Goal: Task Accomplishment & Management: Complete application form

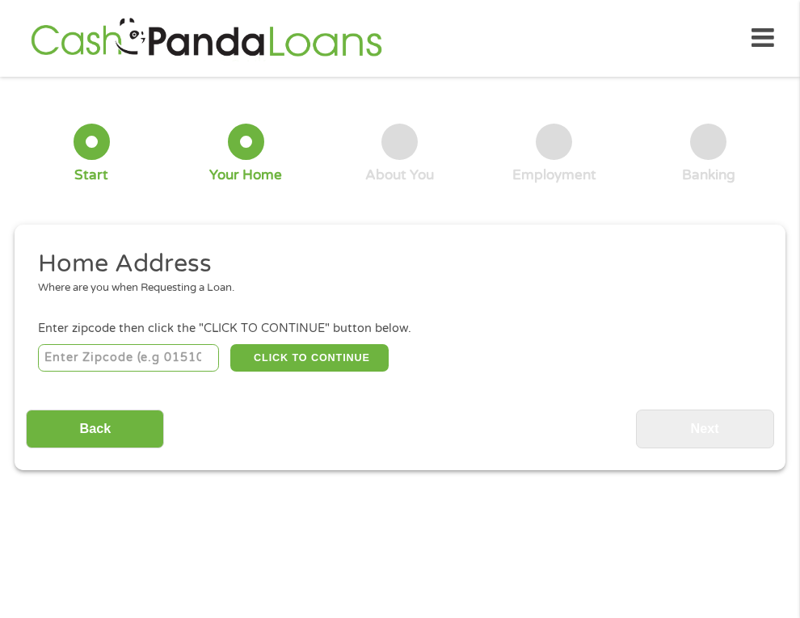
scroll to position [7, 0]
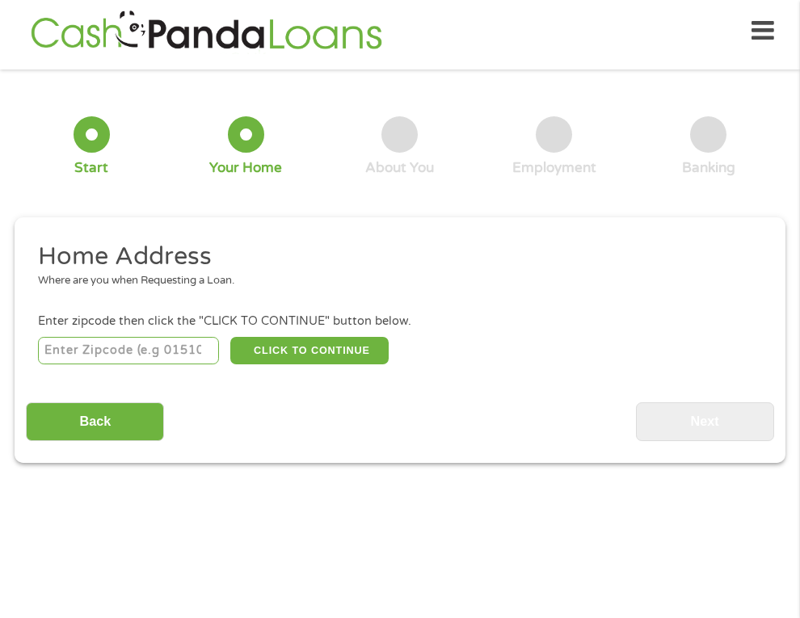
click at [83, 351] on input "number" at bounding box center [128, 350] width 181 height 27
type input "39073"
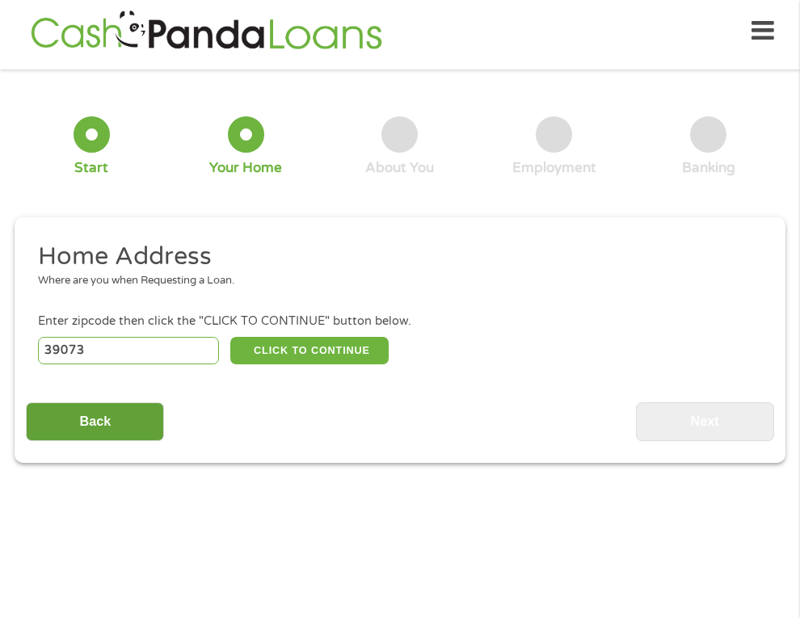
click at [116, 419] on input "Back" at bounding box center [95, 422] width 138 height 40
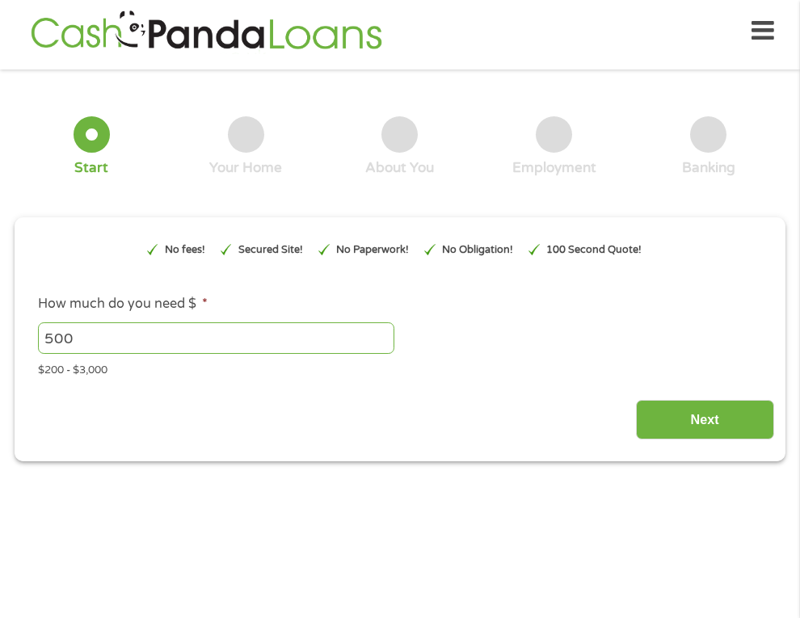
scroll to position [6, 6]
click at [654, 434] on input "Next" at bounding box center [705, 420] width 138 height 40
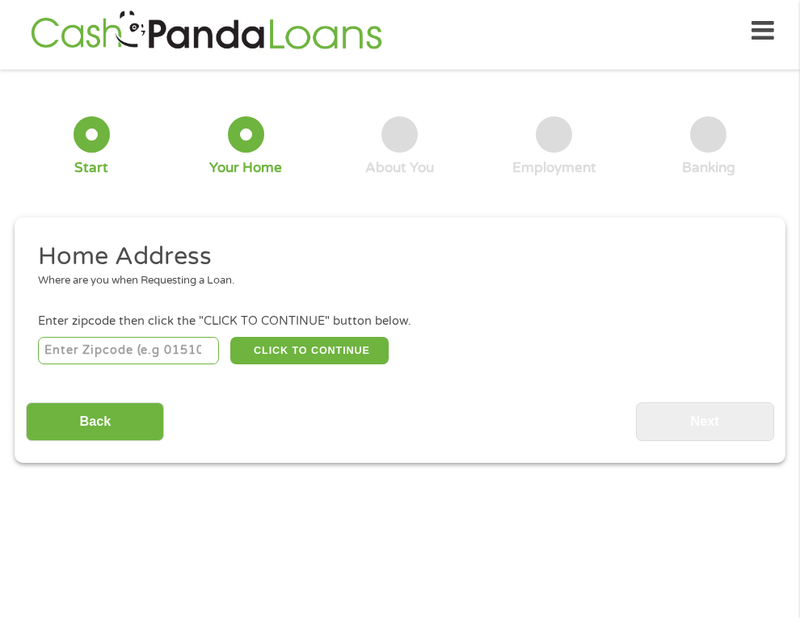
click at [184, 351] on input "number" at bounding box center [128, 350] width 181 height 27
type input "39073"
click at [292, 349] on button "CLICK TO CONTINUE" at bounding box center [309, 350] width 158 height 27
type input "39073"
type input "[GEOGRAPHIC_DATA]"
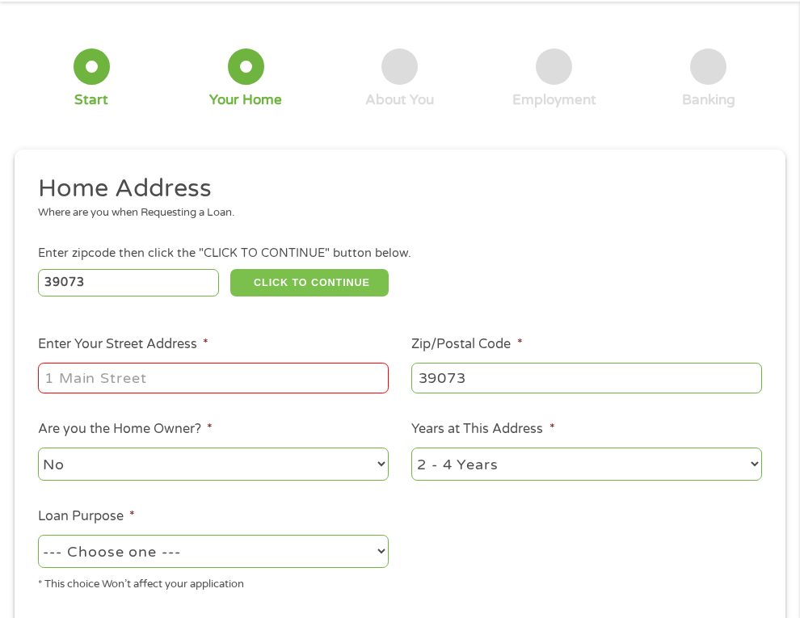
scroll to position [90, 0]
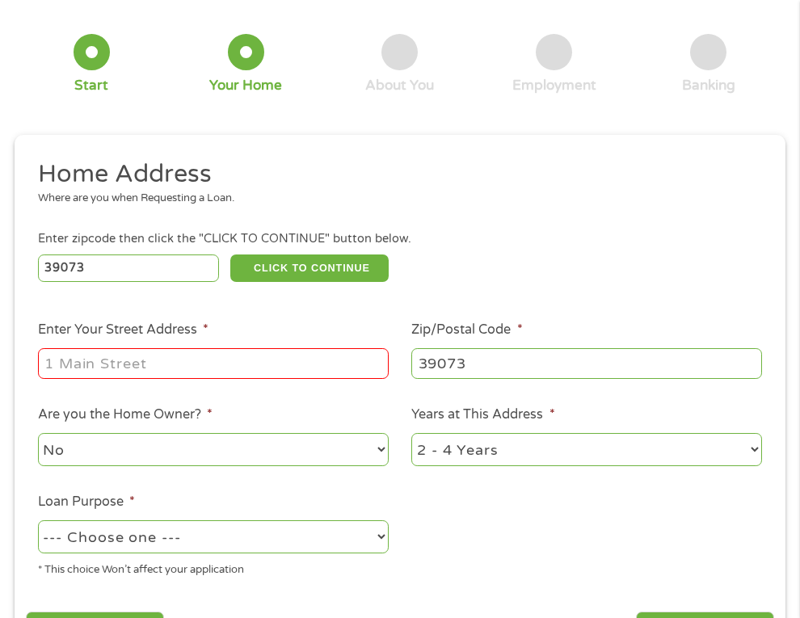
click at [174, 357] on input "Enter Your Street Address *" at bounding box center [213, 363] width 351 height 31
type input "[STREET_ADDRESS]"
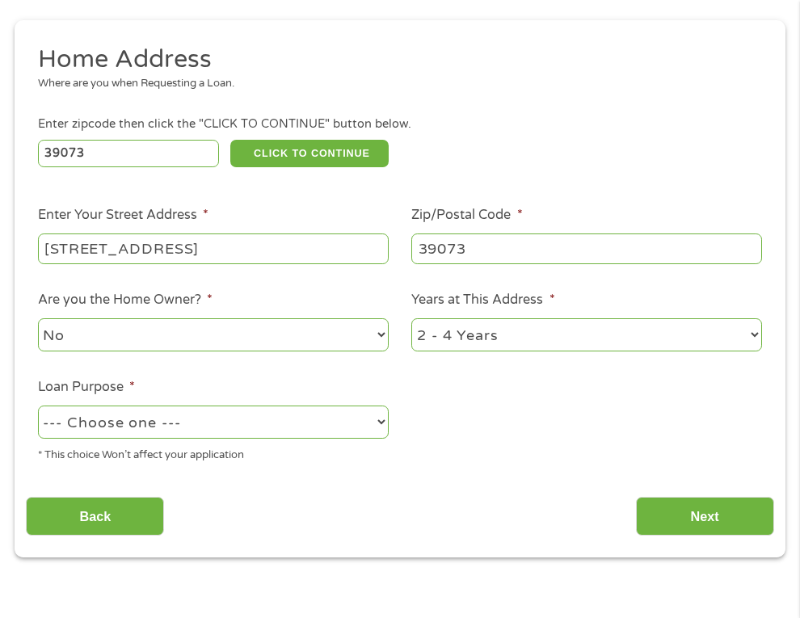
scroll to position [232, 0]
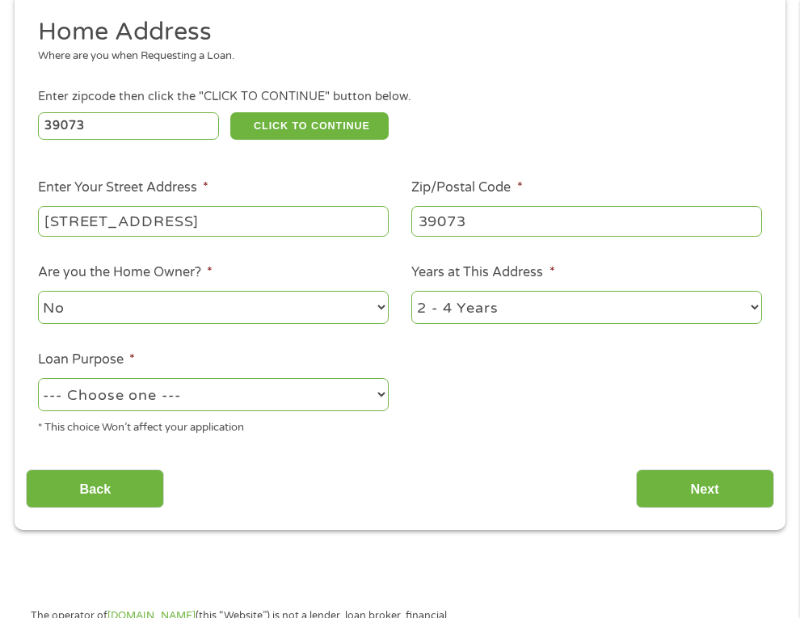
click at [307, 397] on select "--- Choose one --- Pay Bills Debt Consolidation Home Improvement Major Purchase…" at bounding box center [213, 394] width 351 height 33
select select "paybills"
click at [714, 487] on input "Next" at bounding box center [705, 489] width 138 height 40
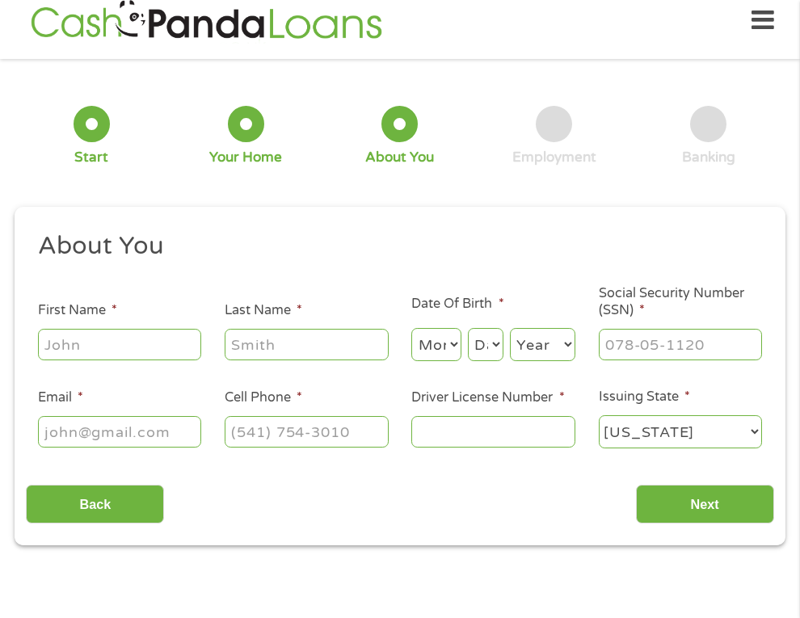
scroll to position [7, 0]
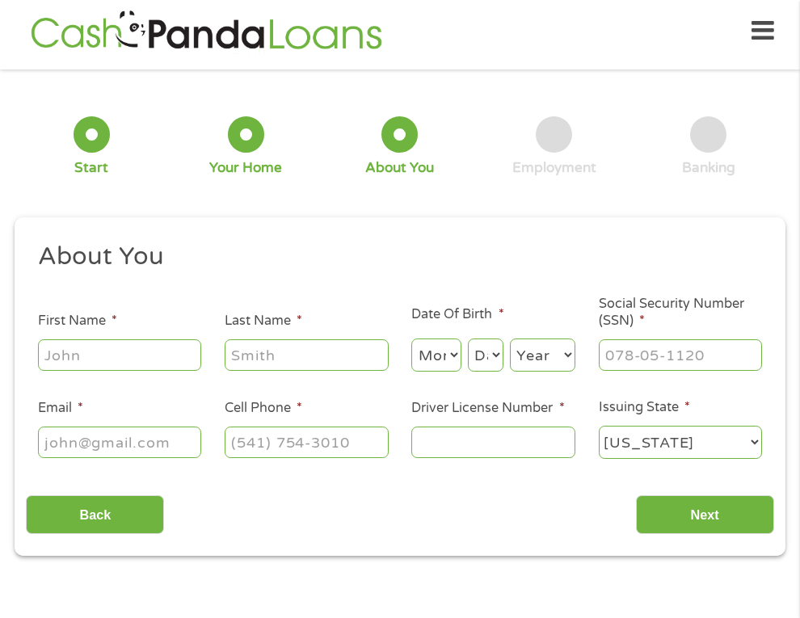
click at [161, 350] on input "First Name *" at bounding box center [120, 354] width 164 height 31
type input "[PERSON_NAME]"
type input "[EMAIL_ADDRESS][DOMAIN_NAME]"
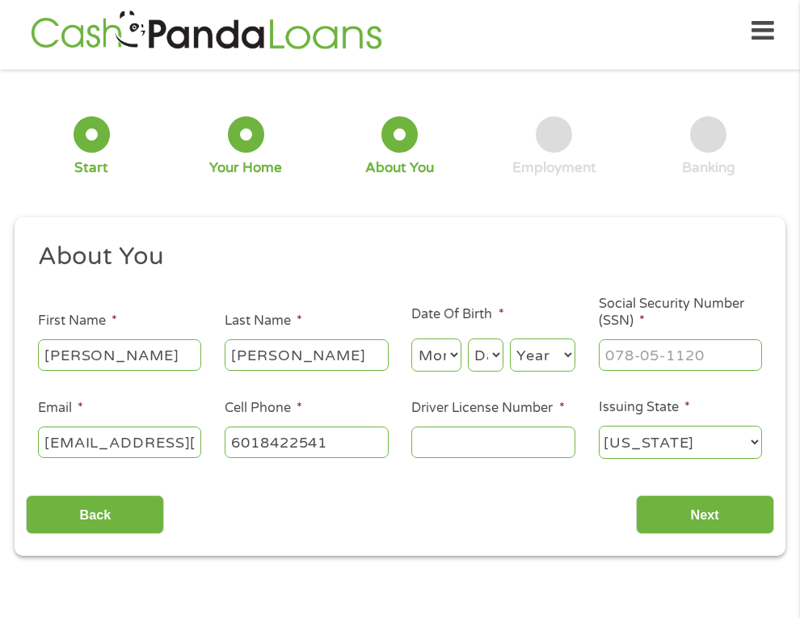
type input "[PHONE_NUMBER]"
click at [445, 349] on select "Month 1 2 3 4 5 6 7 8 9 10 11 12" at bounding box center [435, 354] width 49 height 33
select select "2"
click at [489, 346] on select "Day 1 2 3 4 5 6 7 8 9 10 11 12 13 14 15 16 17 18 19 20 21 22 23 24 25 26 27 28 …" at bounding box center [486, 354] width 36 height 33
select select "15"
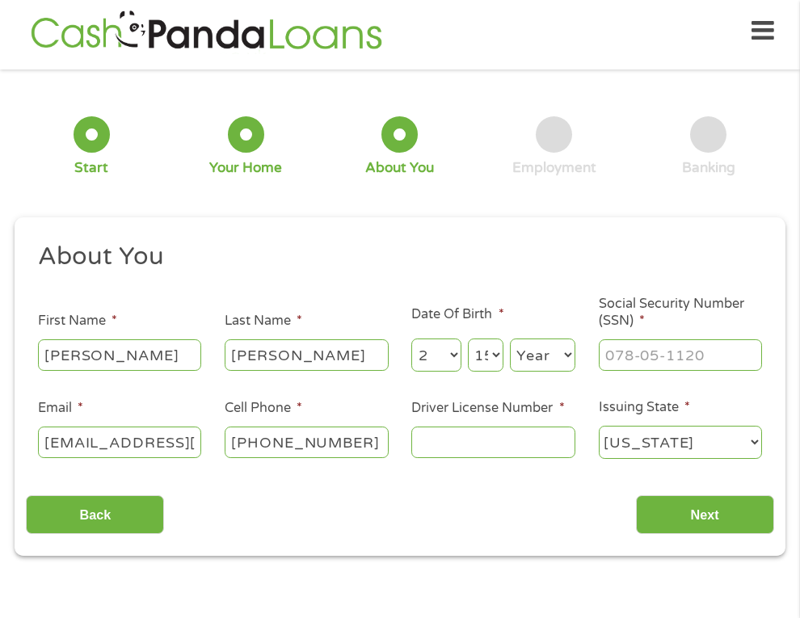
click at [540, 358] on select "Year [DATE] 2006 2005 2004 2003 2002 2001 2000 1999 1998 1997 1996 1995 1994 19…" at bounding box center [542, 354] width 65 height 33
select select "2002"
click at [628, 351] on input "___-__-____" at bounding box center [681, 354] width 164 height 31
type input "428-91-1308"
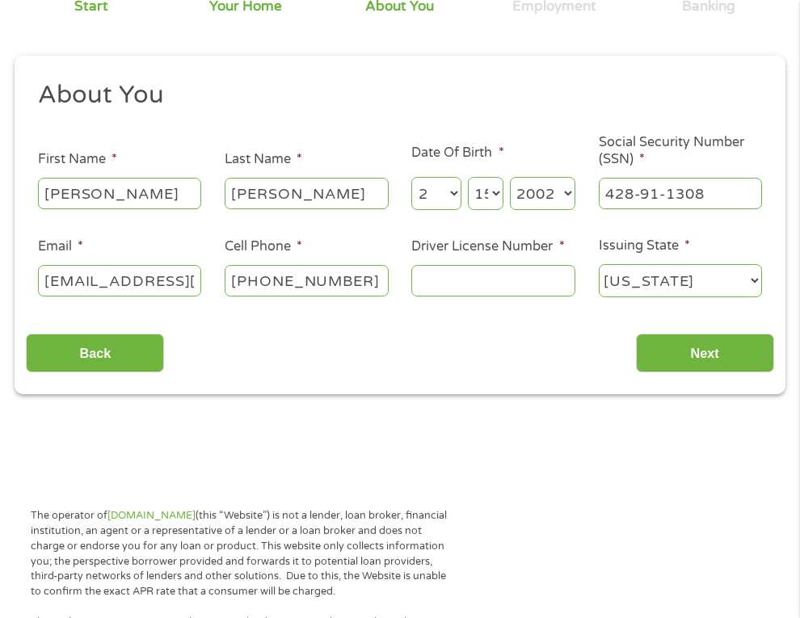
scroll to position [170, 0]
click at [557, 279] on input "Driver License Number *" at bounding box center [493, 279] width 164 height 31
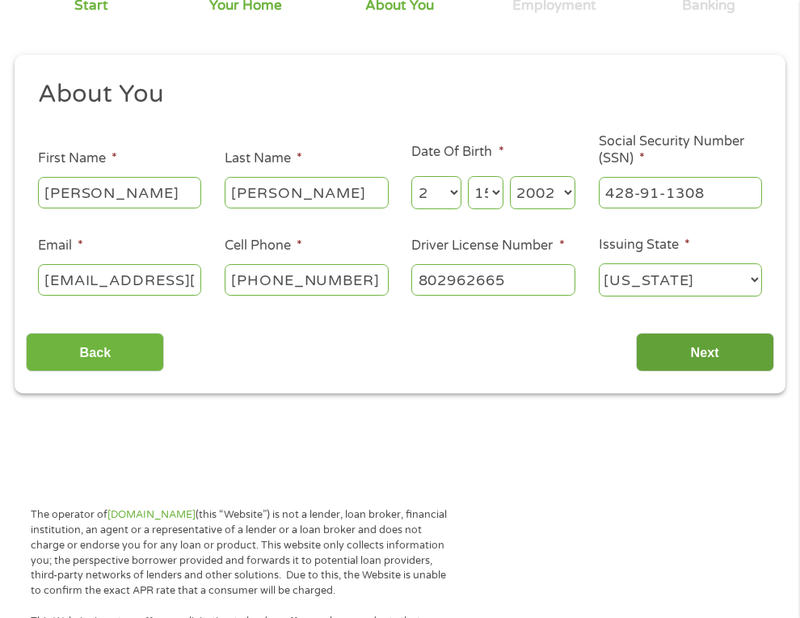
type input "802962665"
click at [725, 357] on input "Next" at bounding box center [705, 353] width 138 height 40
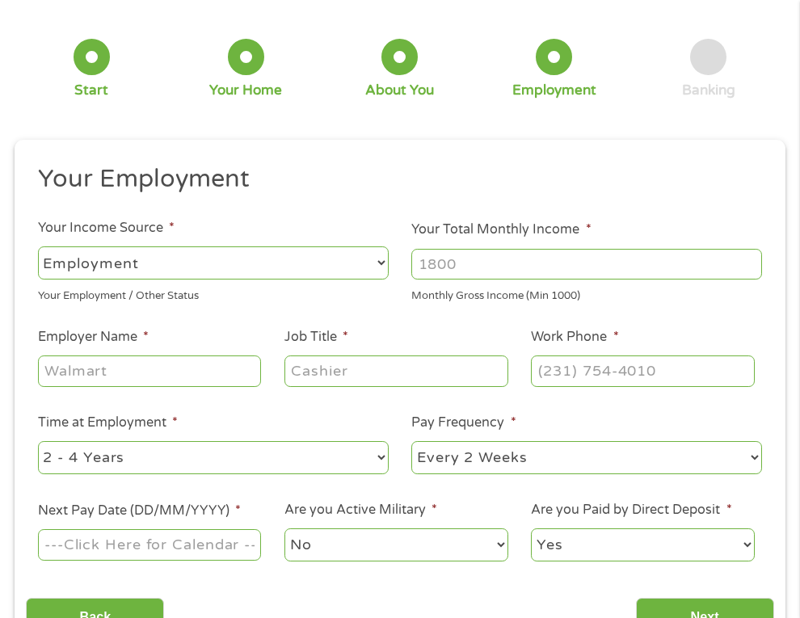
scroll to position [137, 0]
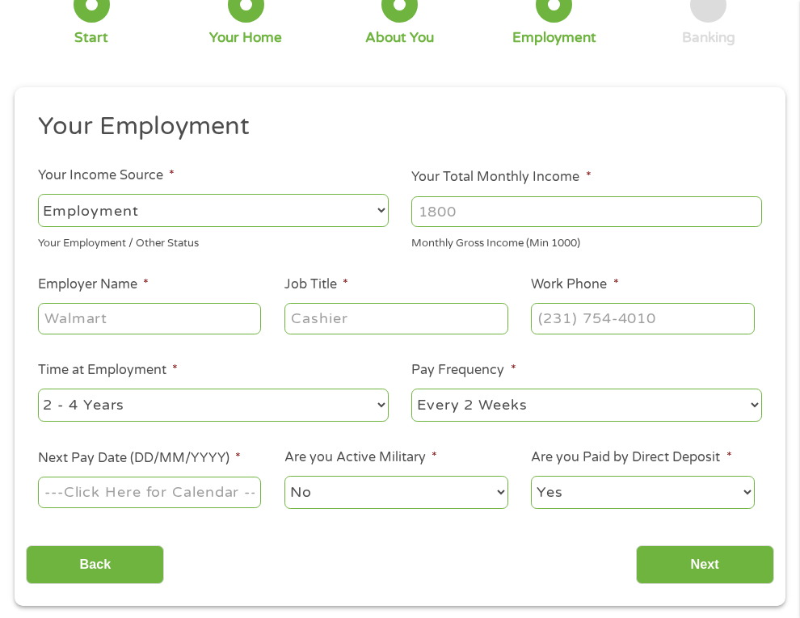
click at [157, 203] on select "--- Choose one --- Employment [DEMOGRAPHIC_DATA] Benefits" at bounding box center [213, 210] width 351 height 33
click at [442, 208] on input "Your Total Monthly Income *" at bounding box center [586, 211] width 351 height 31
type input "1300"
click at [206, 317] on input "Employer Name *" at bounding box center [150, 318] width 224 height 31
type input "Rcsd"
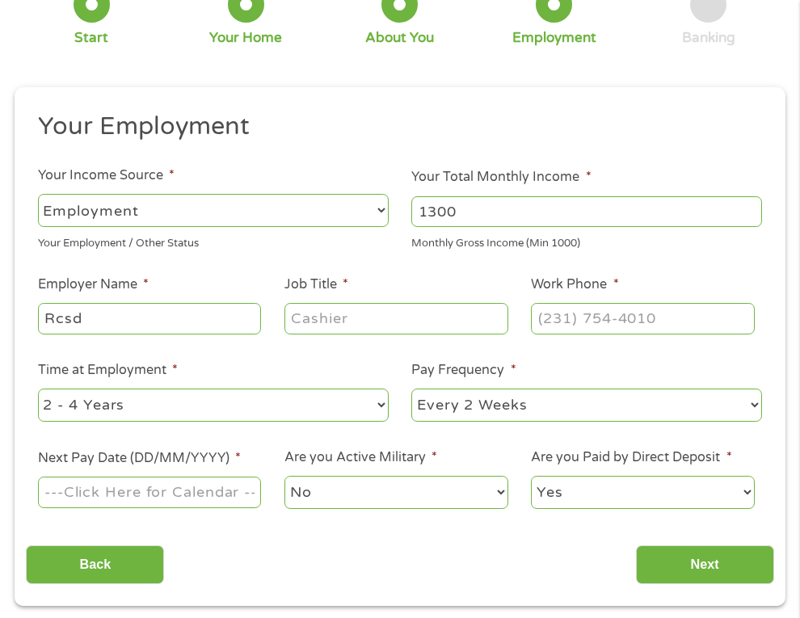
click at [328, 318] on input "Job Title *" at bounding box center [396, 318] width 224 height 31
type input "e"
type input "Education"
click at [558, 310] on input "(___) ___-____" at bounding box center [643, 318] width 224 height 31
type input "[PHONE_NUMBER]"
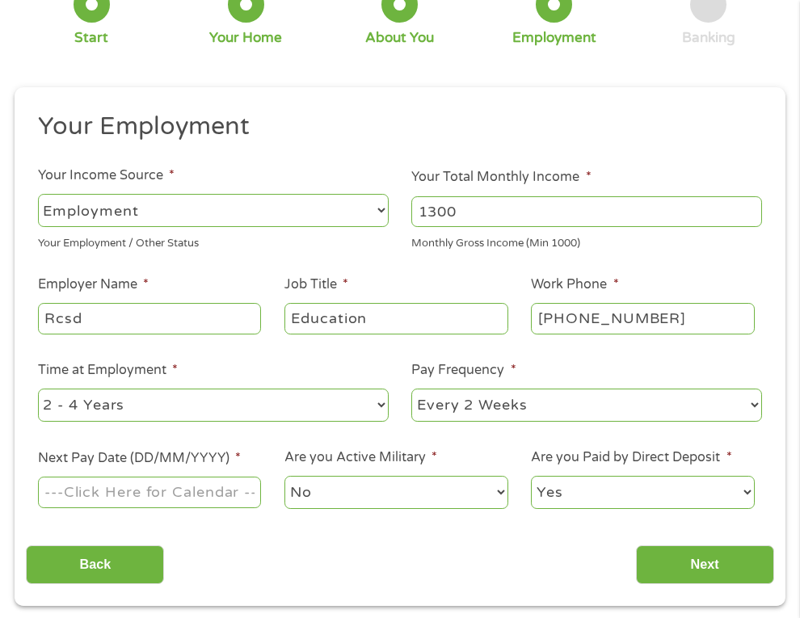
click at [464, 424] on ul "Your Employment Your Income Source * --- Choose one --- Employment [DEMOGRAPHIC…" at bounding box center [399, 317] width 747 height 413
click at [464, 418] on select "--- Choose one --- Every 2 Weeks Every Week Monthly Semi-Monthly" at bounding box center [586, 405] width 351 height 33
select select "monthly"
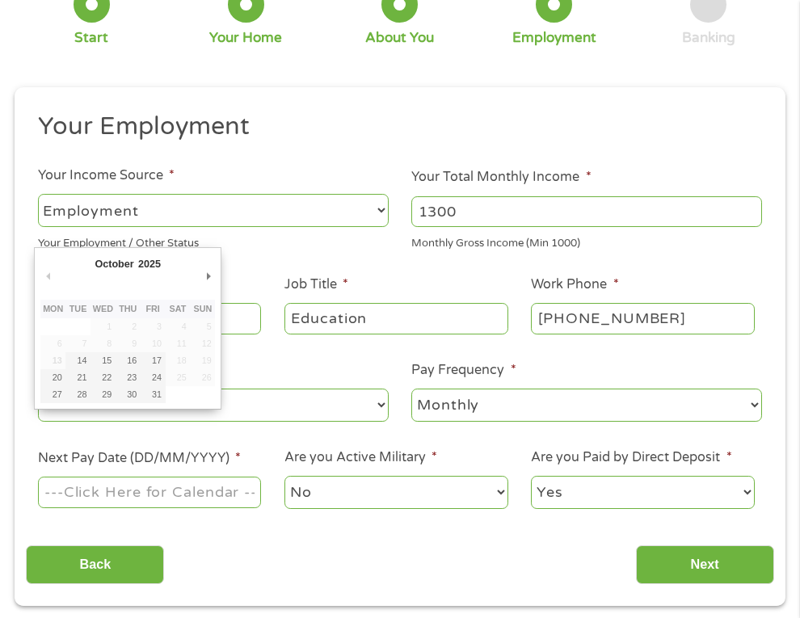
click at [124, 481] on input "Next Pay Date (DD/MM/YYYY) *" at bounding box center [150, 492] width 224 height 31
type input "[DATE]"
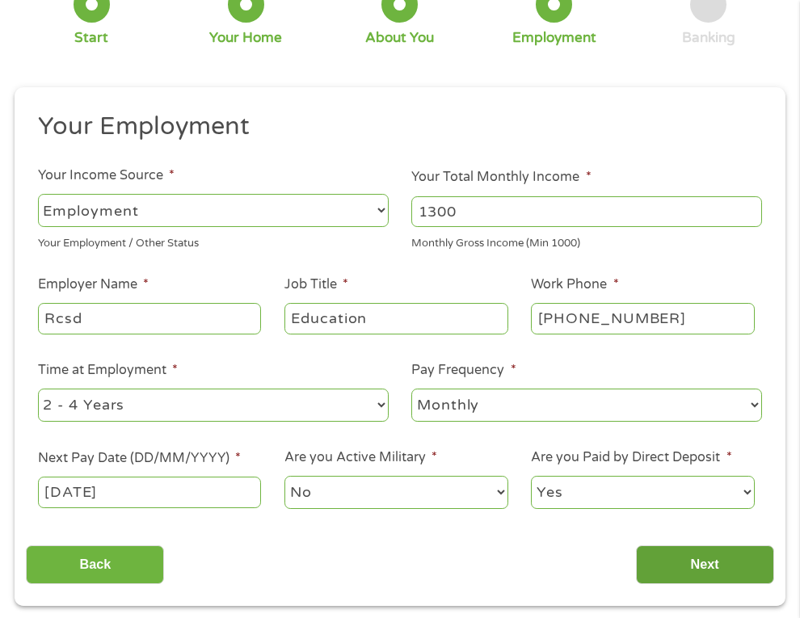
click at [675, 578] on input "Next" at bounding box center [705, 565] width 138 height 40
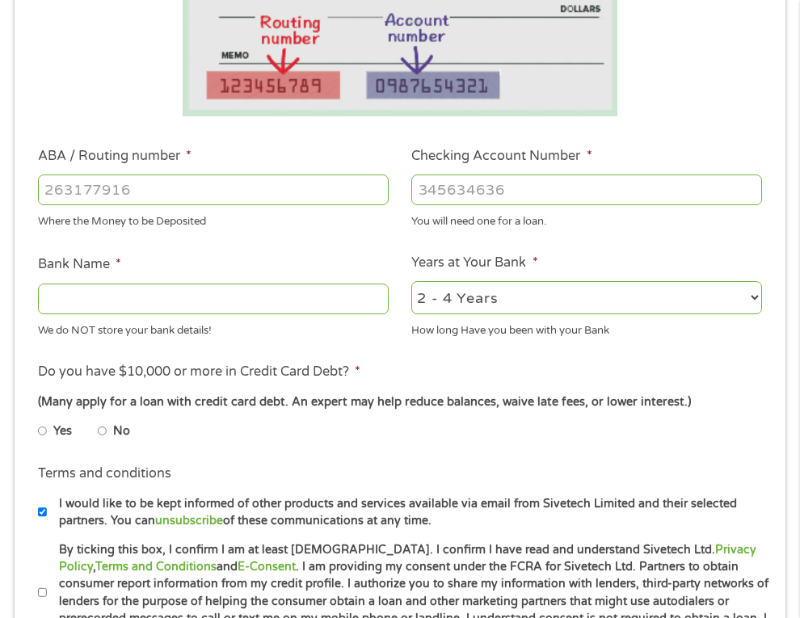
scroll to position [402, 0]
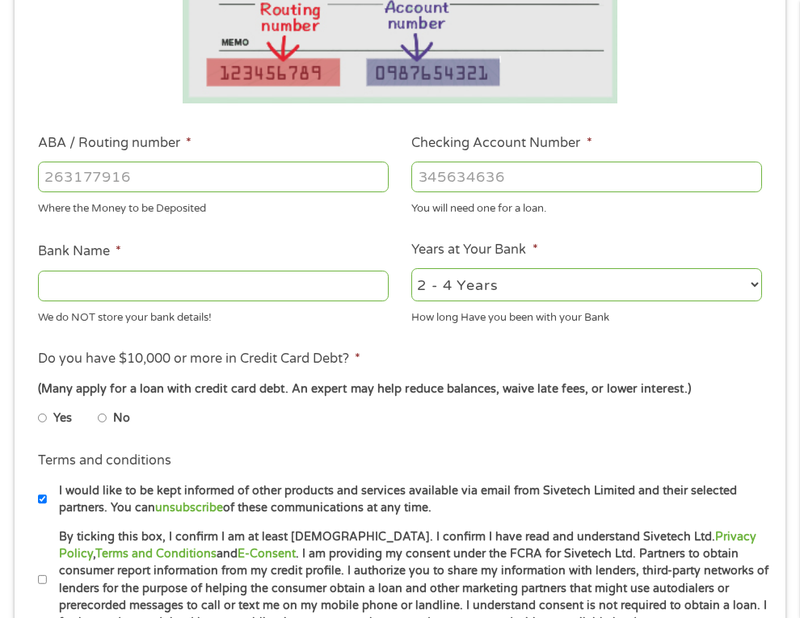
click at [116, 420] on label "No" at bounding box center [121, 419] width 17 height 18
click at [107, 420] on input "No" at bounding box center [103, 418] width 10 height 26
radio input "true"
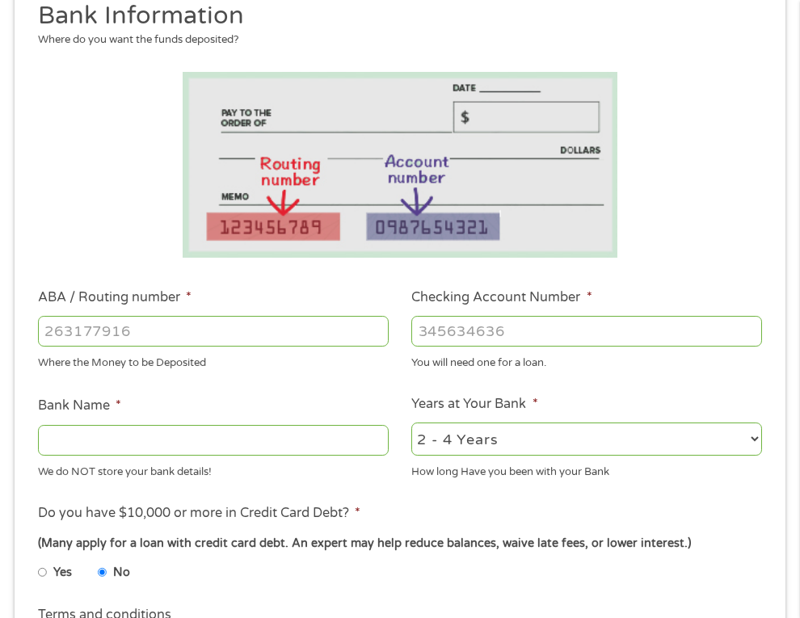
scroll to position [252, 0]
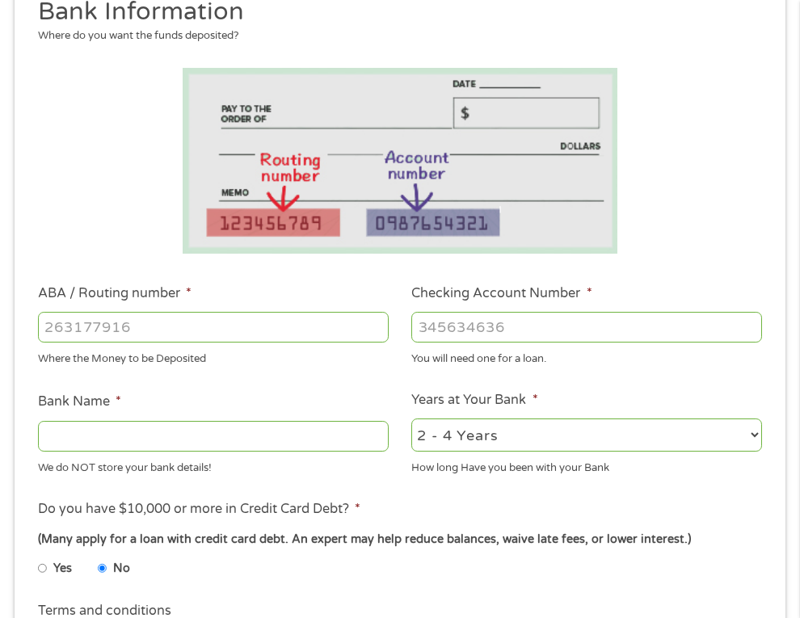
click at [246, 313] on input "ABA / Routing number *" at bounding box center [213, 327] width 351 height 31
type input "065300279"
type input "TRUSTMARK NATIONAL BANK"
type input "065300279"
click at [429, 327] on input "Checking Account Number *" at bounding box center [586, 327] width 351 height 31
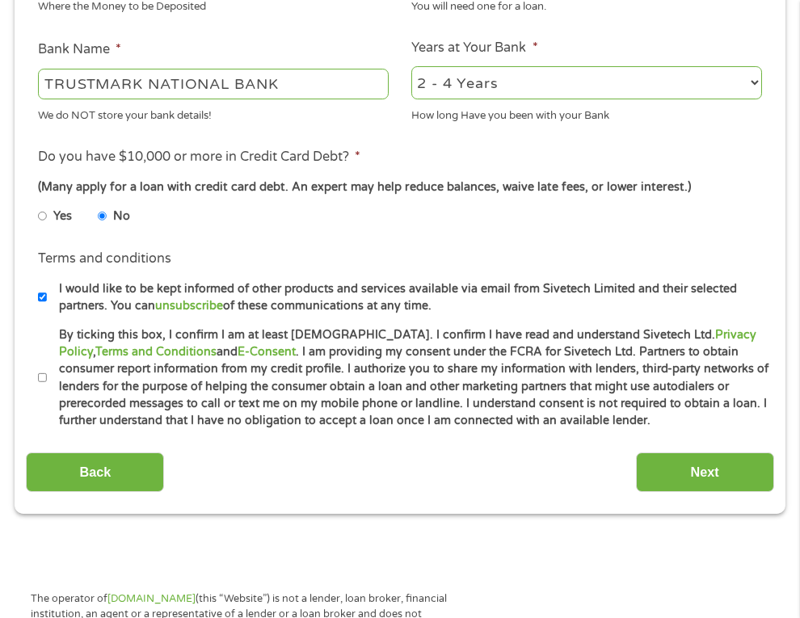
scroll to position [641, 0]
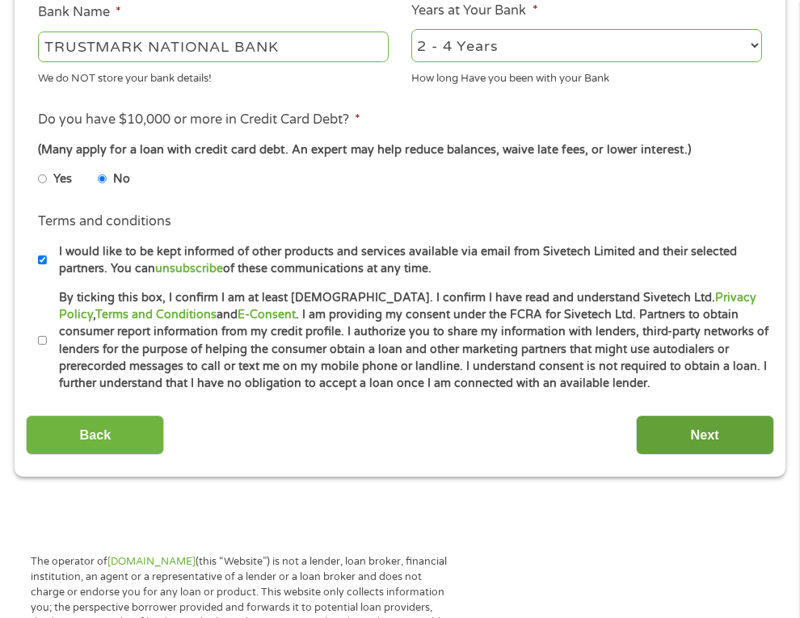
type input "0251531000"
click at [650, 443] on input "Next" at bounding box center [705, 435] width 138 height 40
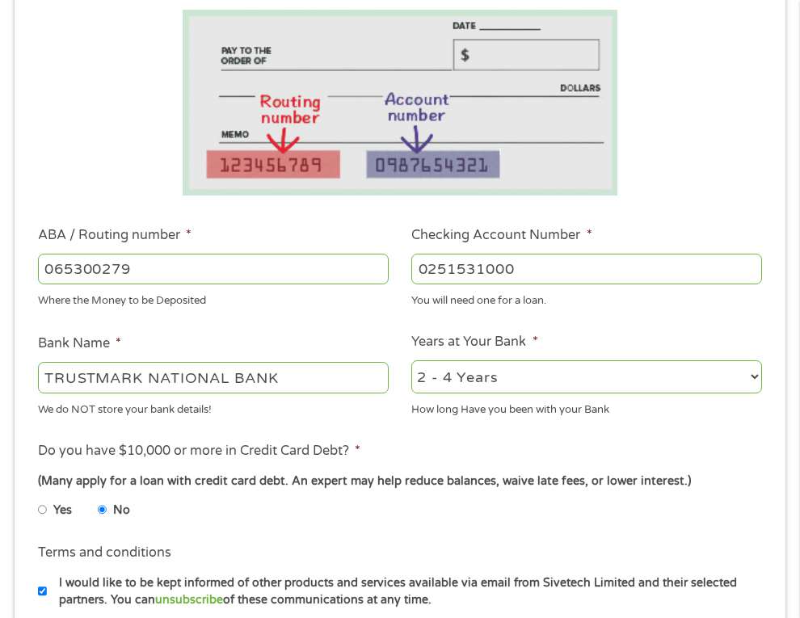
scroll to position [387, 0]
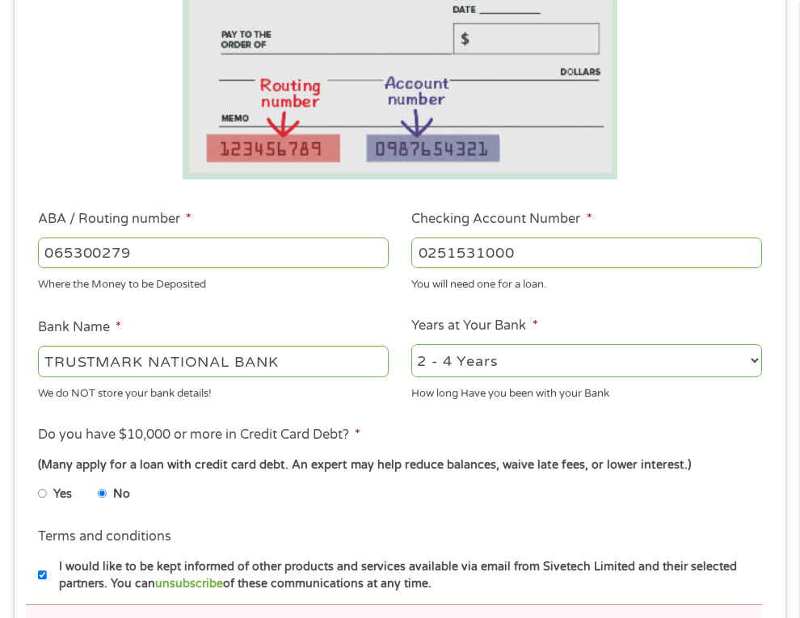
drag, startPoint x: 554, startPoint y: 260, endPoint x: 396, endPoint y: 255, distance: 158.4
click at [396, 255] on ul "Bank Information Where do you want the funds deposited? ABA / Routing number * …" at bounding box center [399, 341] width 747 height 839
drag, startPoint x: 142, startPoint y: 250, endPoint x: 1, endPoint y: 246, distance: 141.4
click at [1, 246] on div "There was a problem with your submission. Please review the fields below. 1 Sta…" at bounding box center [400, 273] width 800 height 1142
click at [426, 249] on input "Checking Account Number *" at bounding box center [586, 252] width 351 height 31
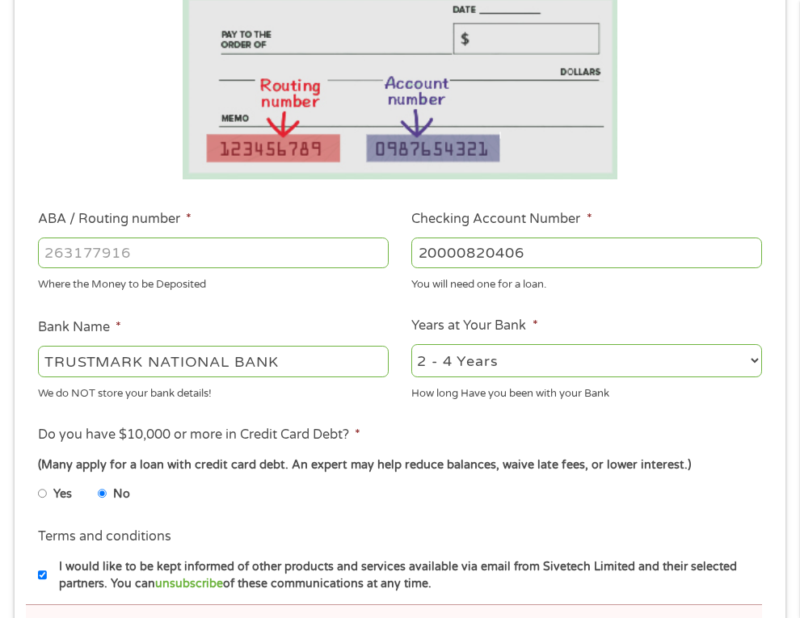
type input "20000820406"
click at [189, 250] on input "ABA / Routing number *" at bounding box center [213, 252] width 351 height 31
type input "0"
type input "065301948"
type input "BANKPLUS"
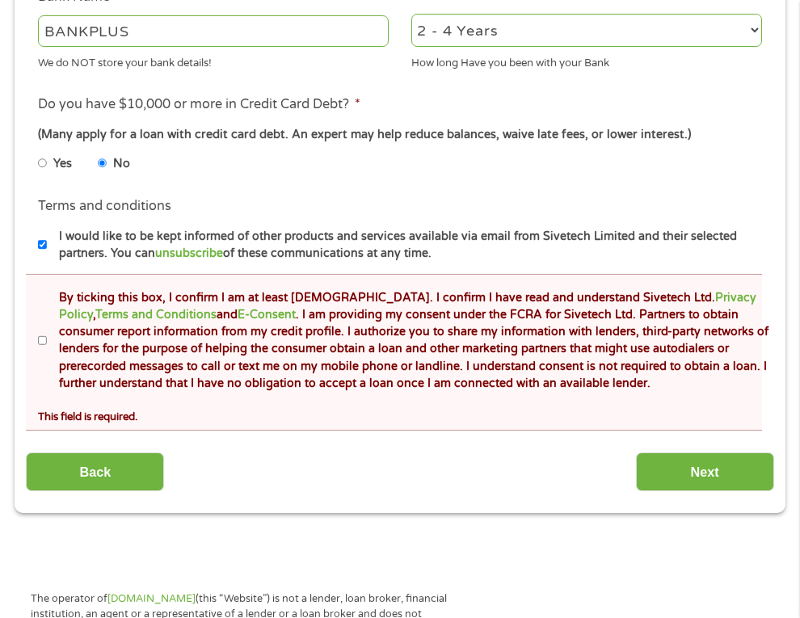
scroll to position [722, 0]
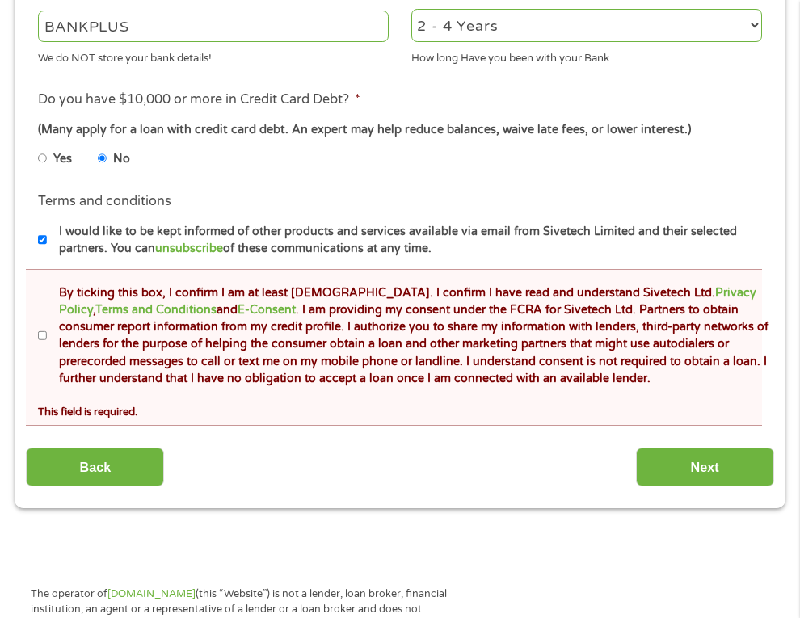
type input "065301948"
click at [38, 343] on input "By ticking this box, I confirm I am at least [DEMOGRAPHIC_DATA]. I confirm I ha…" at bounding box center [43, 336] width 10 height 26
checkbox input "true"
click at [653, 469] on input "Next" at bounding box center [705, 467] width 138 height 40
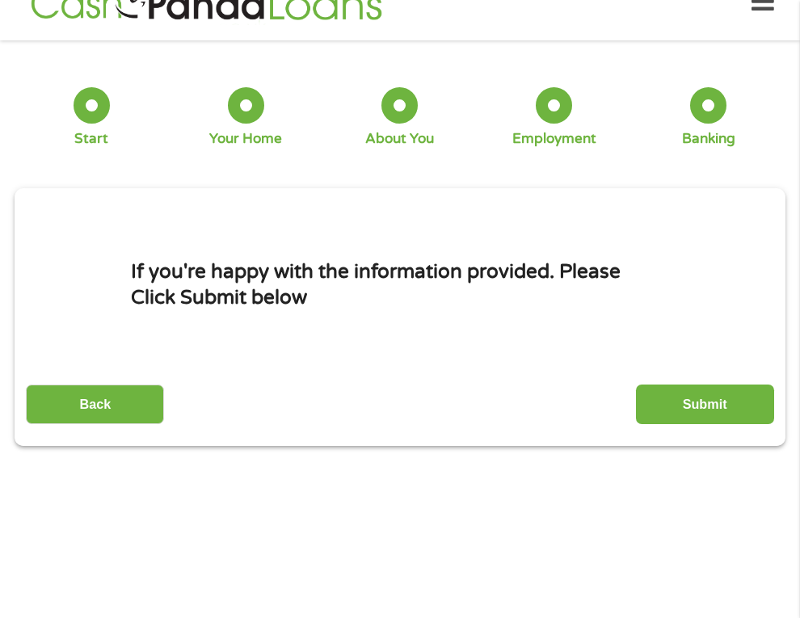
scroll to position [7, 0]
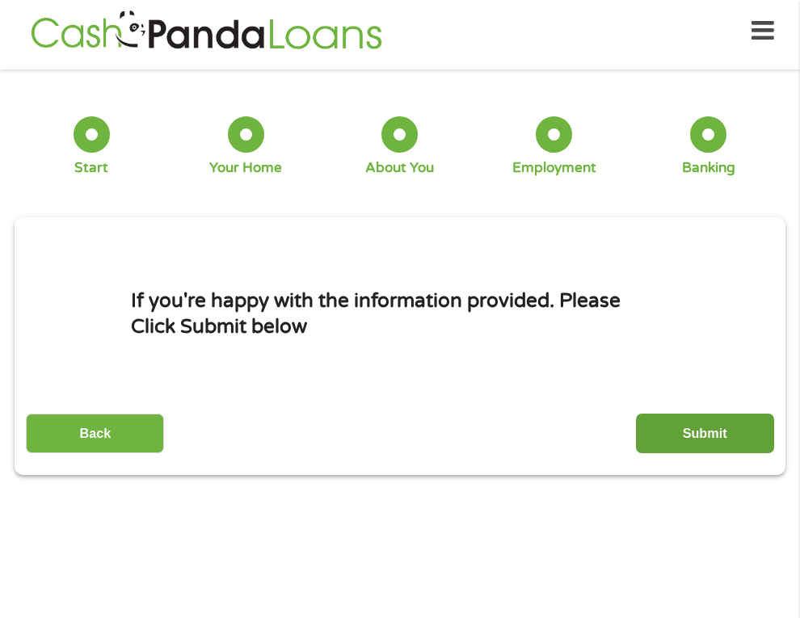
click at [738, 448] on input "Submit" at bounding box center [705, 434] width 138 height 40
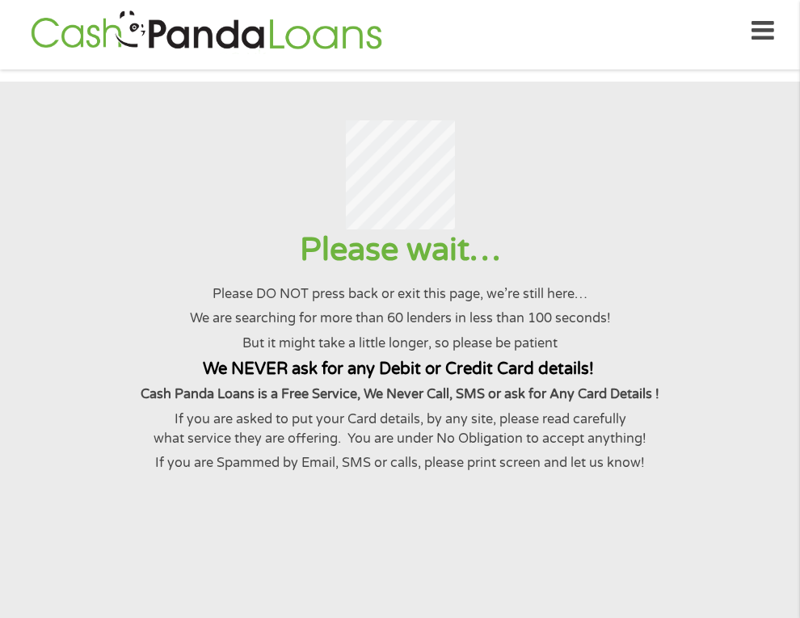
scroll to position [0, 0]
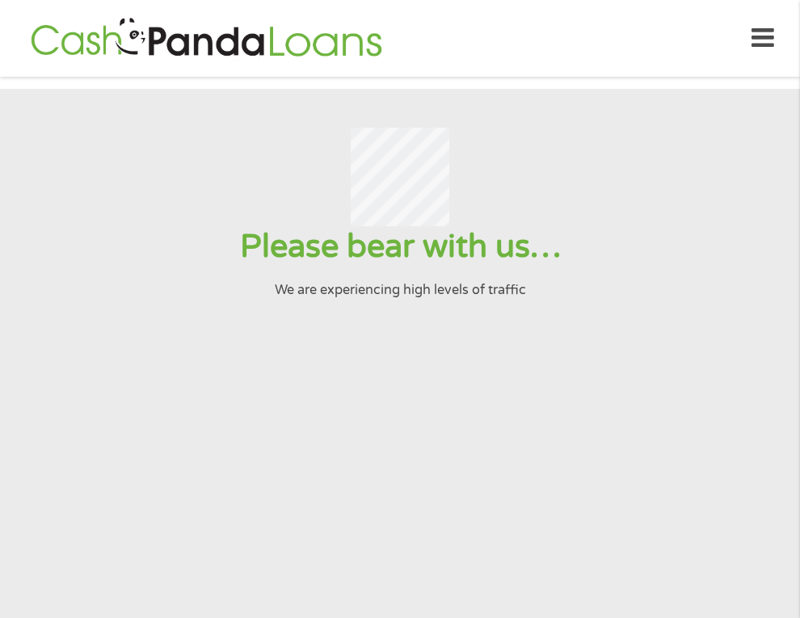
click at [632, 221] on div at bounding box center [399, 177] width 760 height 99
